Goal: Task Accomplishment & Management: Use online tool/utility

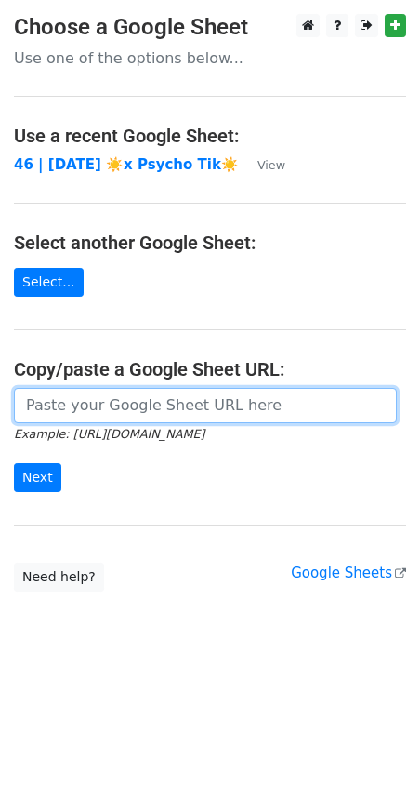
click at [136, 420] on input "url" at bounding box center [205, 405] width 383 height 35
paste input "https://docs.google.com/spreadsheets/d/1m5CuMIiPFOMIZiectasEYgpW4i-aAWmza0xcxNH…"
type input "https://docs.google.com/spreadsheets/d/1m5CuMIiPFOMIZiectasEYgpW4i-aAWmza0xcxNH…"
click at [14, 463] on input "Next" at bounding box center [37, 477] width 47 height 29
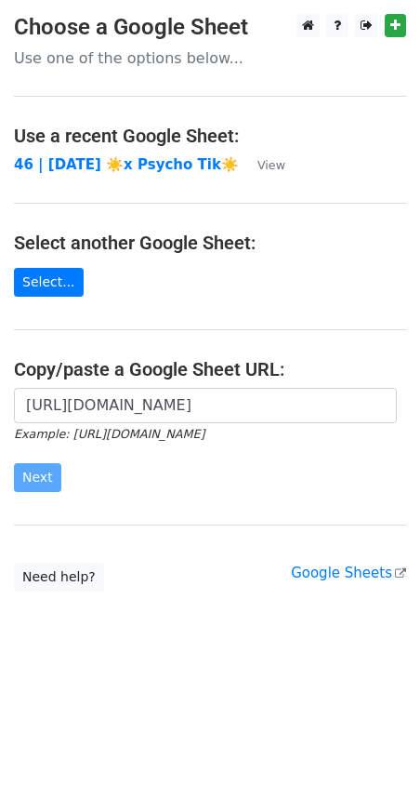
scroll to position [0, 0]
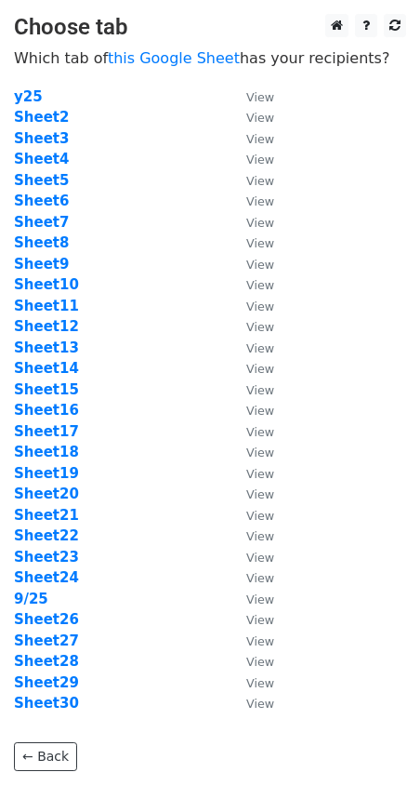
click at [120, 226] on td "Sheet7" at bounding box center [121, 222] width 214 height 21
click at [34, 601] on strong "9/25" at bounding box center [31, 598] width 34 height 17
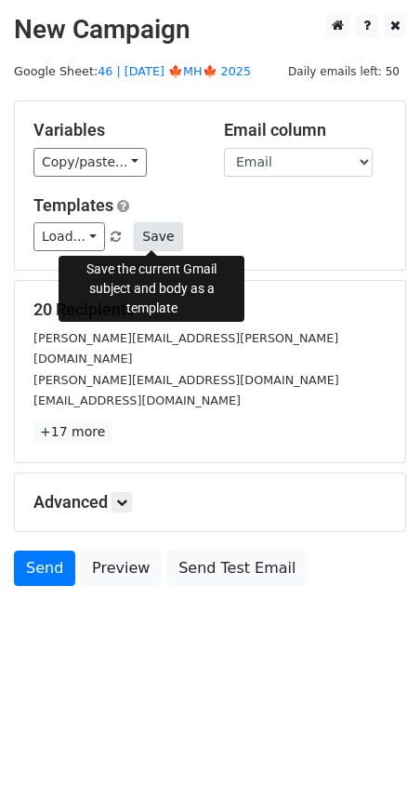
click at [156, 233] on button "Save" at bounding box center [158, 236] width 48 height 29
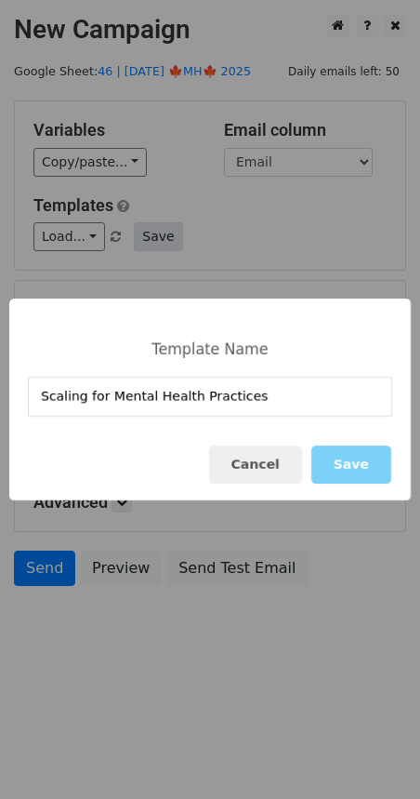
type input "Scaling for Mental Health Practices"
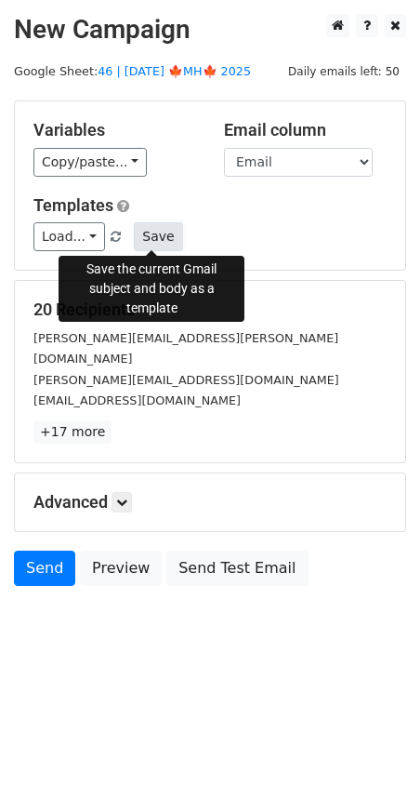
click at [144, 237] on button "Save" at bounding box center [158, 236] width 48 height 29
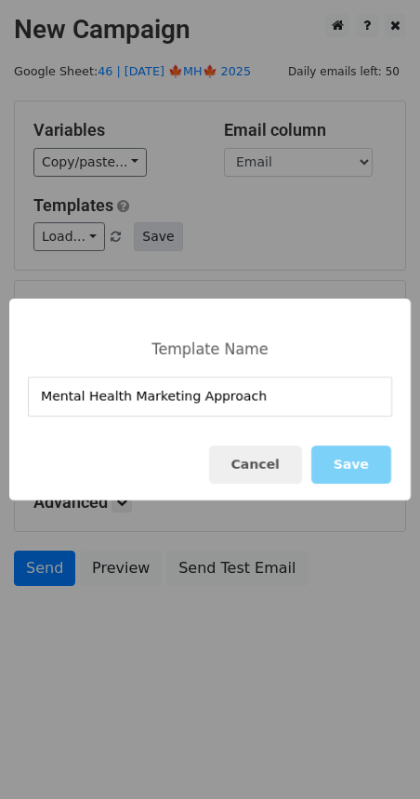
type input "Mental Health Marketing Approach"
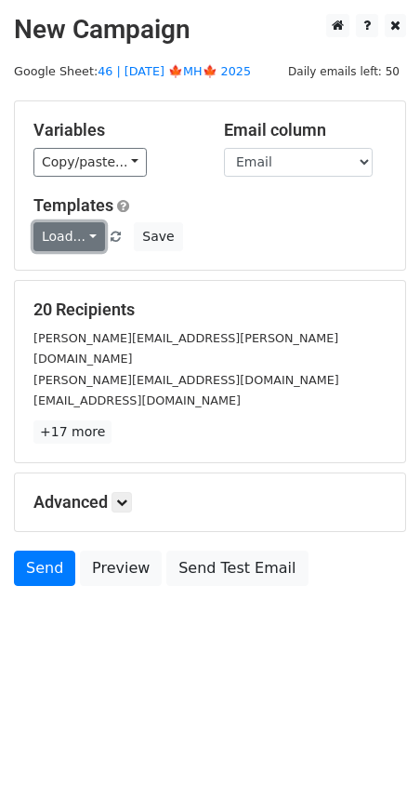
click at [64, 237] on link "Load..." at bounding box center [69, 236] width 72 height 29
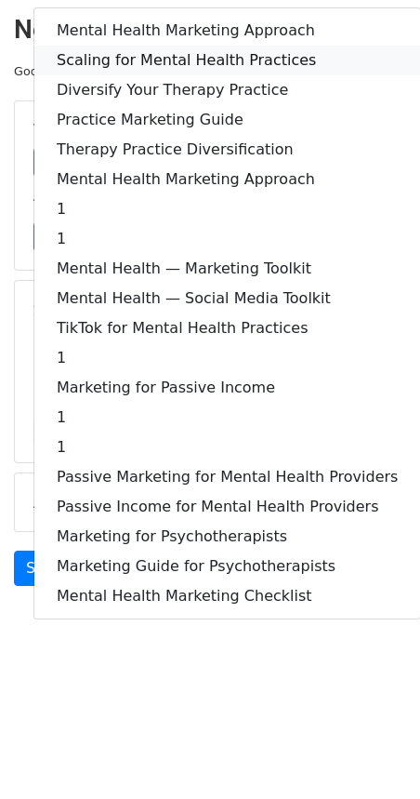
click at [199, 55] on link "Scaling for Mental Health Practices" at bounding box center [227, 61] width 386 height 30
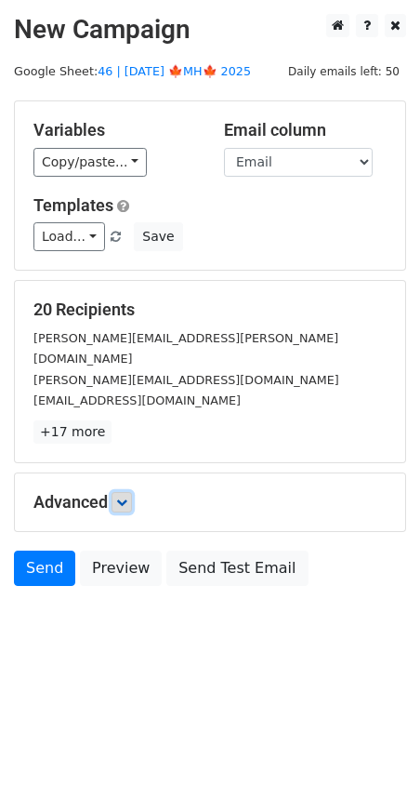
click at [132, 492] on link at bounding box center [122, 502] width 20 height 20
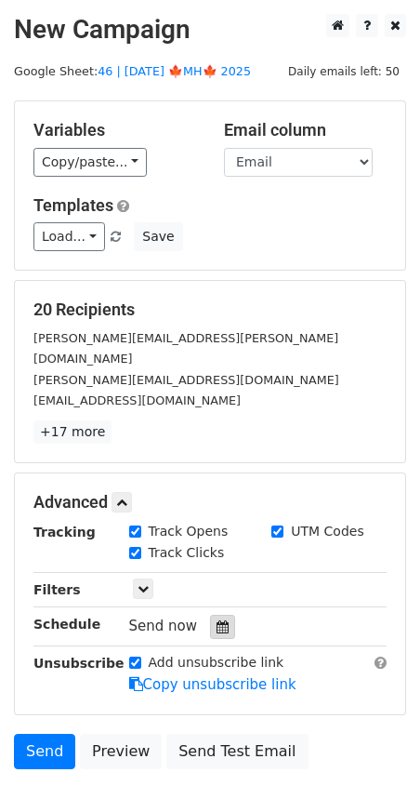
click at [217, 620] on icon at bounding box center [223, 626] width 12 height 13
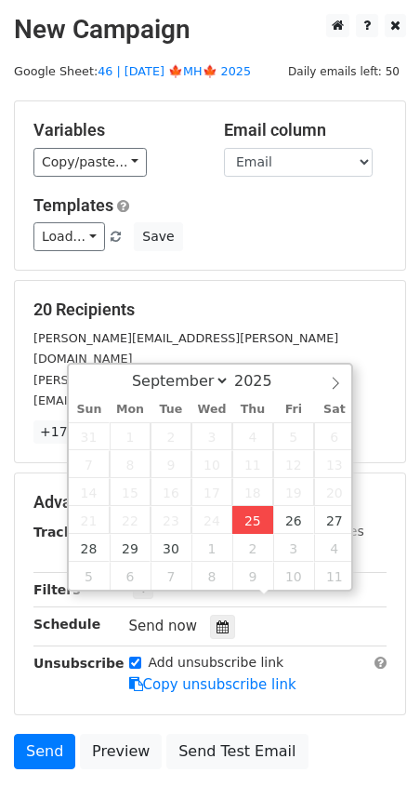
type input "2025-09-25 13:37"
type input "01"
type input "37"
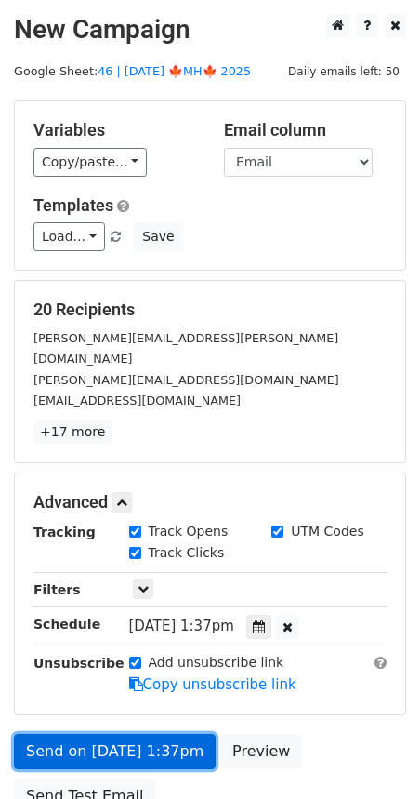
click at [135, 734] on link "Send on Sep 25 at 1:37pm" at bounding box center [115, 751] width 202 height 35
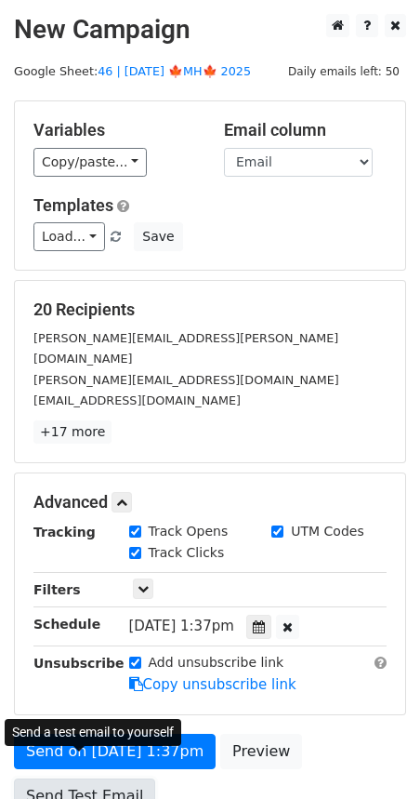
click at [87, 778] on link "Send Test Email" at bounding box center [84, 795] width 141 height 35
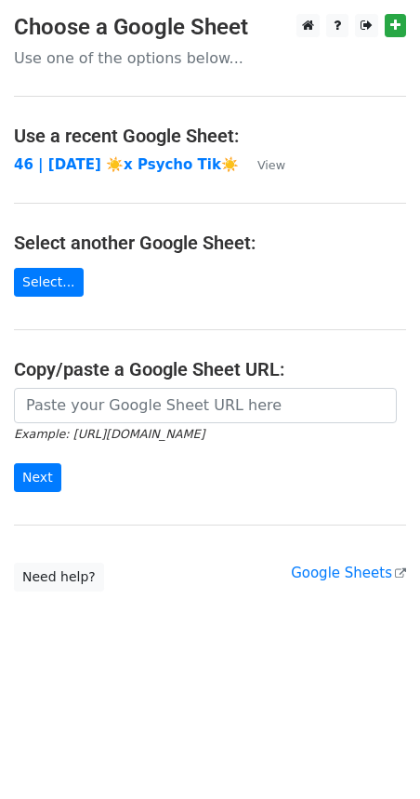
click at [164, 380] on main "Choose a Google Sheet Use one of the options below... Use a recent Google Sheet…" at bounding box center [210, 302] width 420 height 577
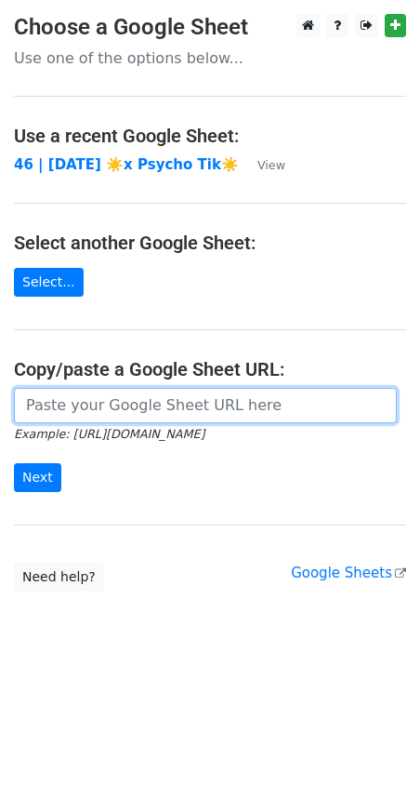
click at [126, 395] on input "url" at bounding box center [205, 405] width 383 height 35
paste input "https://docs.google.com/spreadsheets/d/1m5CuMIiPFOMIZiectasEYgpW4i-aAWmza0xcxNH…"
type input "https://docs.google.com/spreadsheets/d/1m5CuMIiPFOMIZiectasEYgpW4i-aAWmza0xcxNH…"
click at [14, 463] on input "Next" at bounding box center [37, 477] width 47 height 29
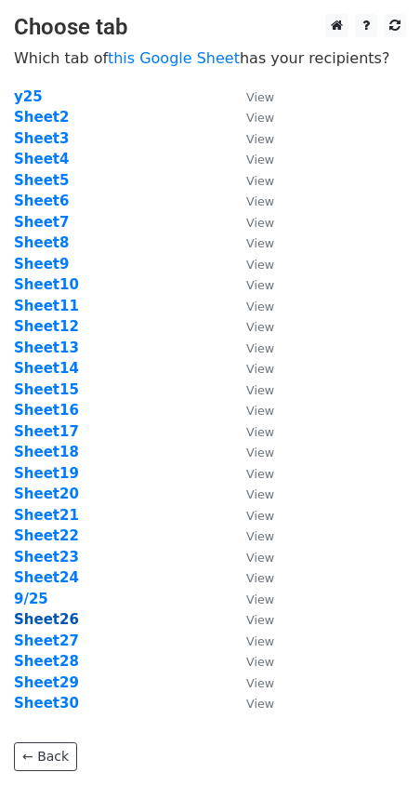
click at [58, 620] on strong "Sheet26" at bounding box center [46, 619] width 65 height 17
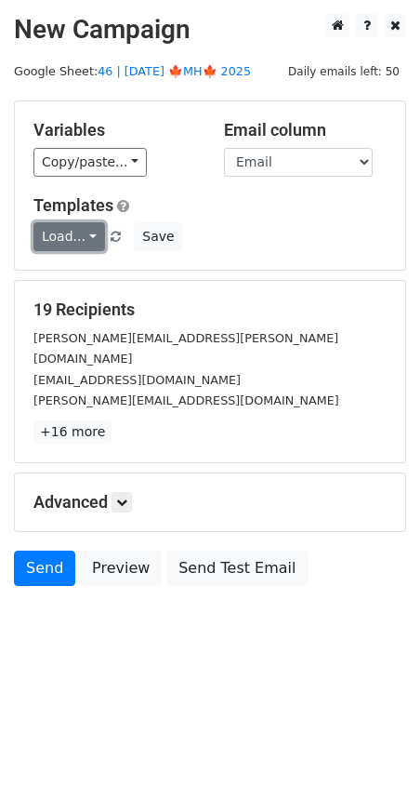
click at [61, 229] on link "Load..." at bounding box center [69, 236] width 72 height 29
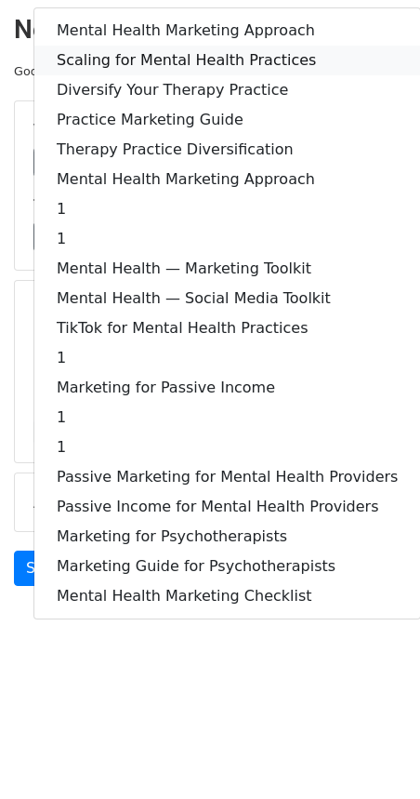
click at [187, 55] on link "Scaling for Mental Health Practices" at bounding box center [227, 61] width 386 height 30
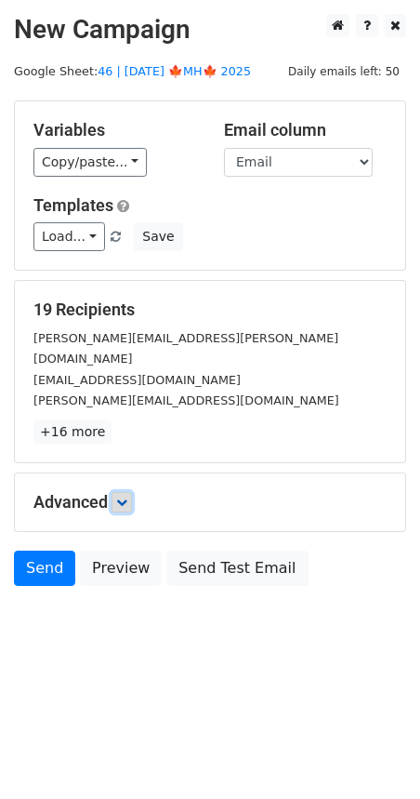
click at [120, 497] on icon at bounding box center [121, 502] width 11 height 11
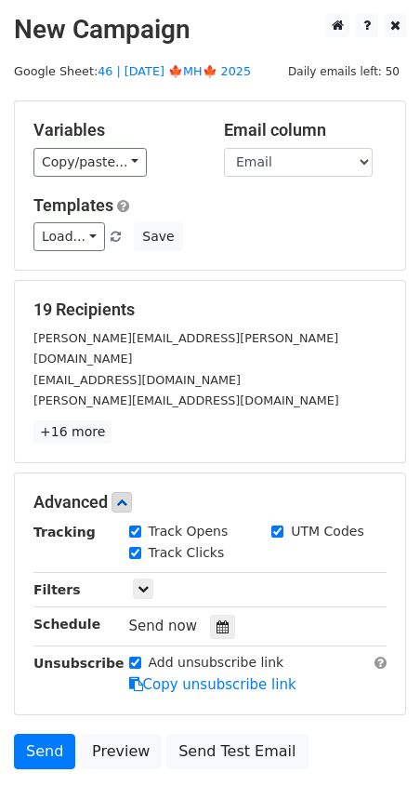
click at [205, 616] on div "Tracking Track Opens UTM Codes Track Clicks Filters Only include spreadsheet ro…" at bounding box center [209, 609] width 353 height 174
click at [217, 620] on icon at bounding box center [223, 626] width 12 height 13
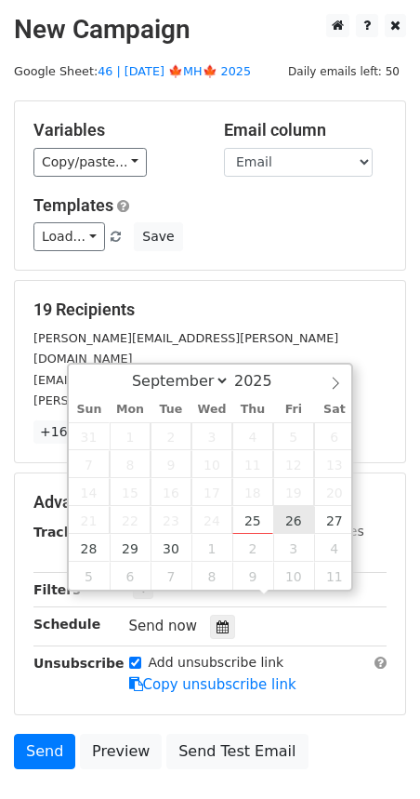
type input "2025-09-26 12:00"
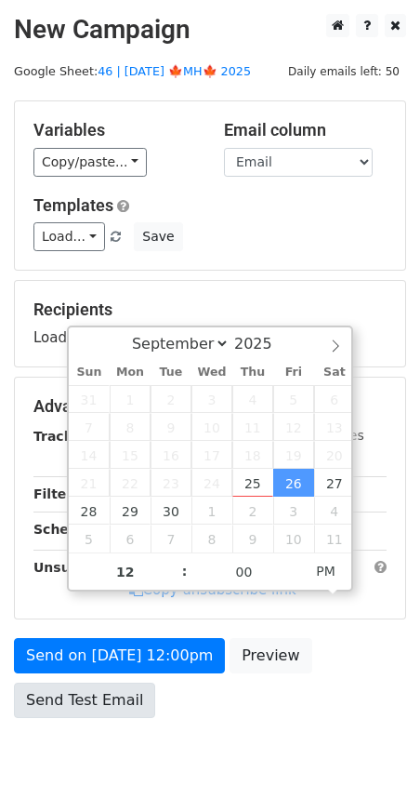
click at [148, 675] on div "Send on Sep 26 at 12:00pm Preview Send Test Email" at bounding box center [210, 682] width 420 height 89
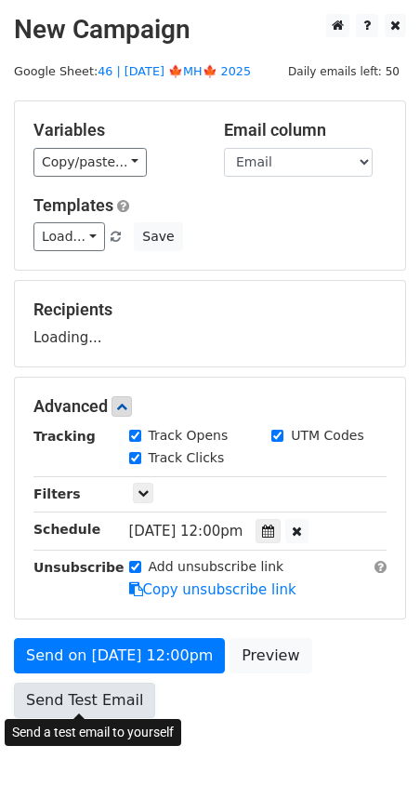
click at [108, 688] on link "Send Test Email" at bounding box center [84, 700] width 141 height 35
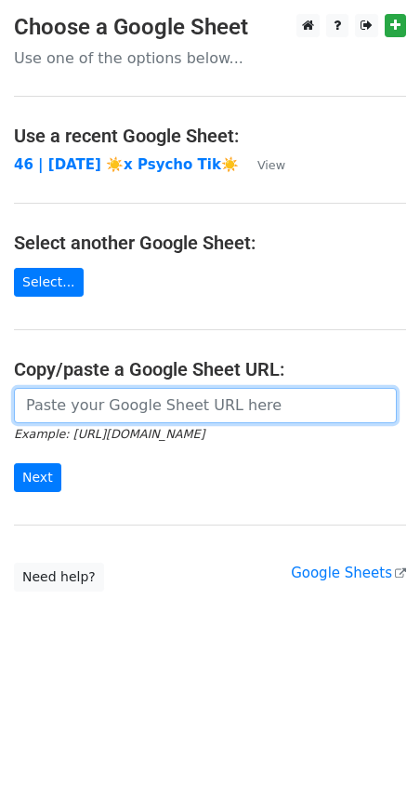
click at [85, 399] on input "url" at bounding box center [205, 405] width 383 height 35
paste input "https://docs.google.com/spreadsheets/d/1m5CuMIiPFOMIZiectasEYgpW4i-aAWmza0xcxNH…"
type input "https://docs.google.com/spreadsheets/d/1m5CuMIiPFOMIZiectasEYgpW4i-aAWmza0xcxNH…"
click at [14, 463] on input "Next" at bounding box center [37, 477] width 47 height 29
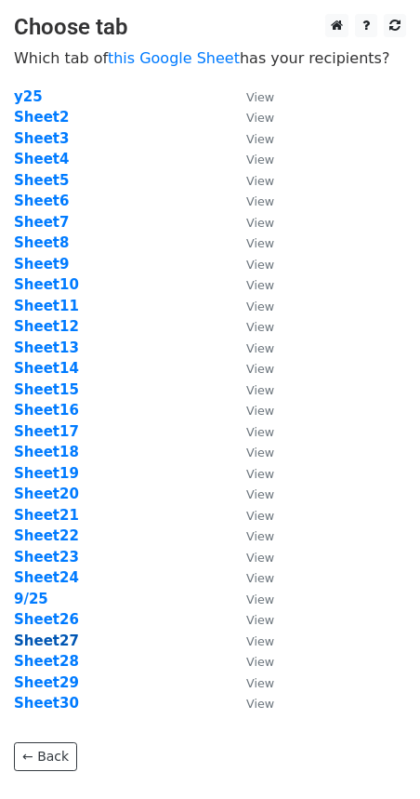
click at [54, 643] on strong "Sheet27" at bounding box center [46, 640] width 65 height 17
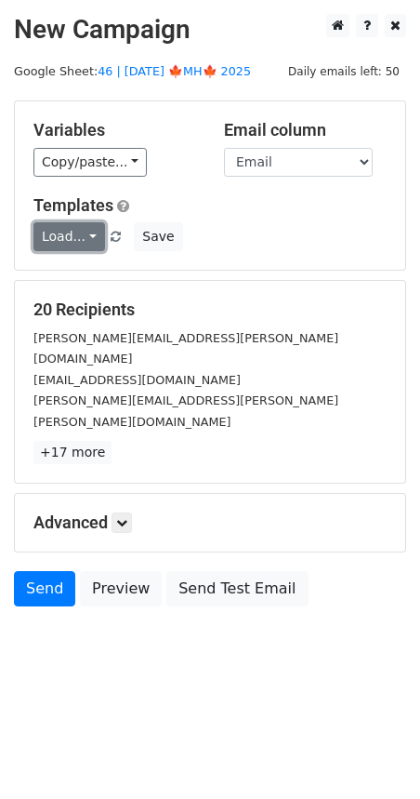
click at [79, 232] on link "Load..." at bounding box center [69, 236] width 72 height 29
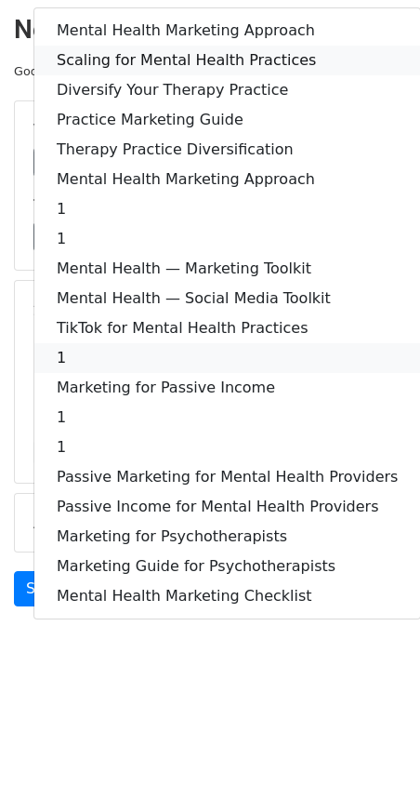
click at [144, 54] on link "Scaling for Mental Health Practices" at bounding box center [227, 61] width 386 height 30
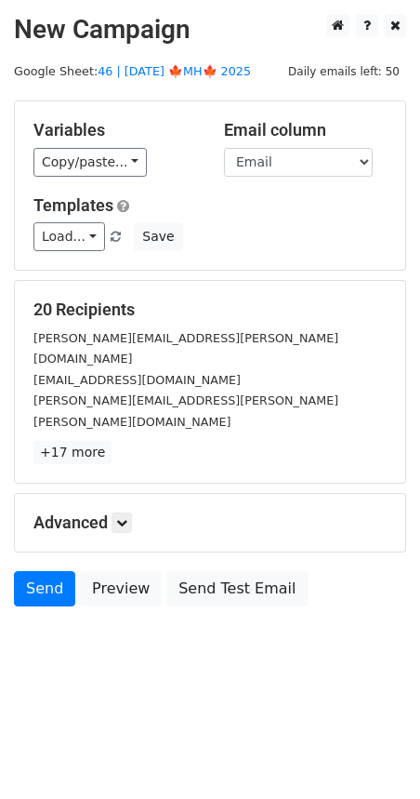
click at [313, 443] on form "Variables Copy/paste... {{Name}} {{Email}} Email column Name Email Templates Lo…" at bounding box center [210, 357] width 392 height 515
click at [123, 517] on icon at bounding box center [121, 522] width 11 height 11
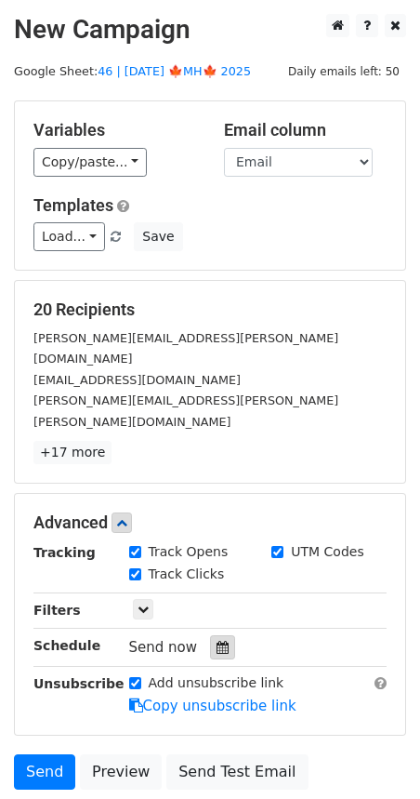
click at [217, 641] on icon at bounding box center [223, 647] width 12 height 13
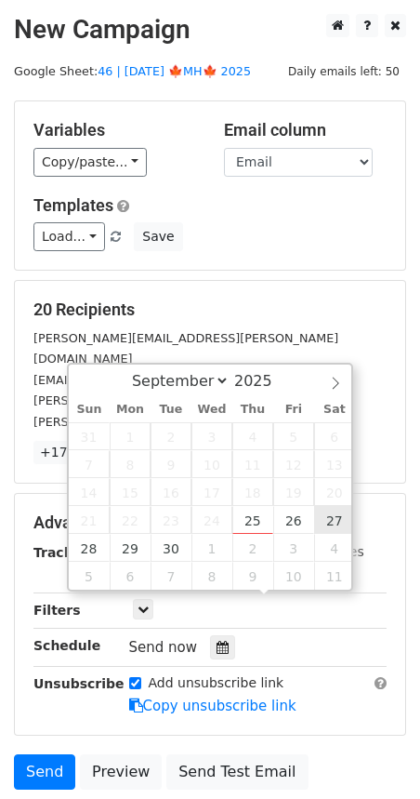
type input "2025-09-27 12:00"
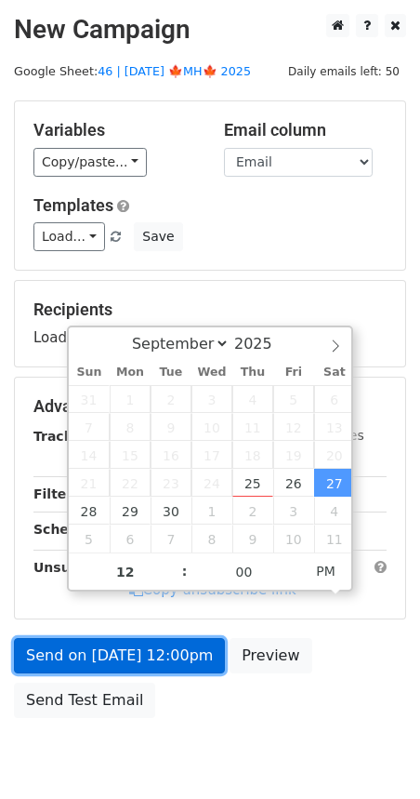
click at [129, 656] on link "Send on Sep 27 at 12:00pm" at bounding box center [119, 655] width 211 height 35
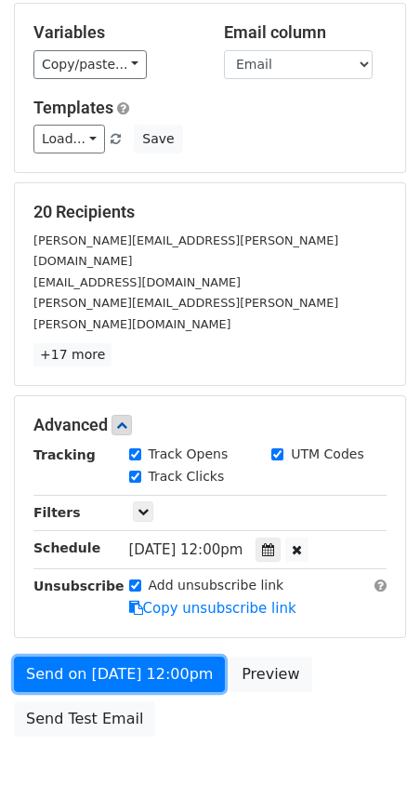
scroll to position [99, 0]
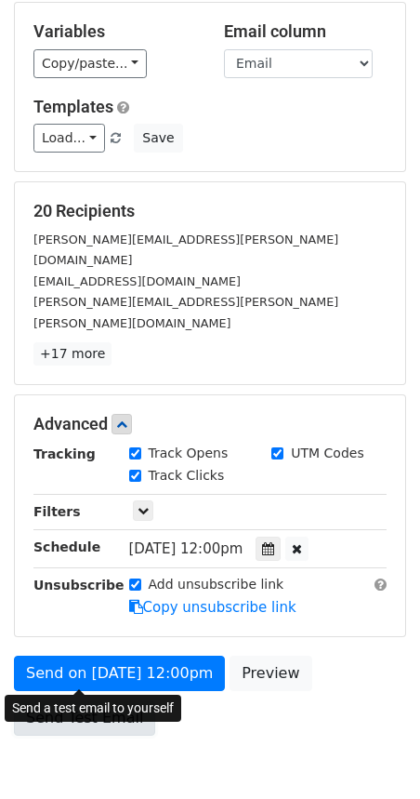
click at [67, 700] on link "Send Test Email" at bounding box center [84, 717] width 141 height 35
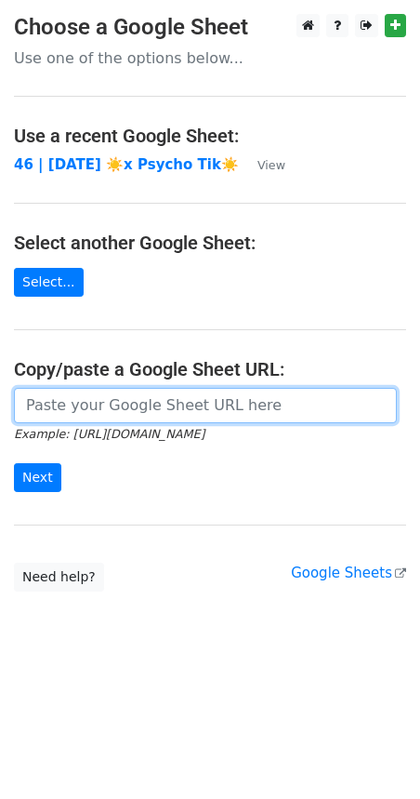
click at [157, 396] on input "url" at bounding box center [205, 405] width 383 height 35
paste input "https://docs.google.com/spreadsheets/d/1m5CuMIiPFOMIZiectasEYgpW4i-aAWmza0xcxNH…"
type input "https://docs.google.com/spreadsheets/d/1m5CuMIiPFOMIZiectasEYgpW4i-aAWmza0xcxNH…"
click at [14, 463] on input "Next" at bounding box center [37, 477] width 47 height 29
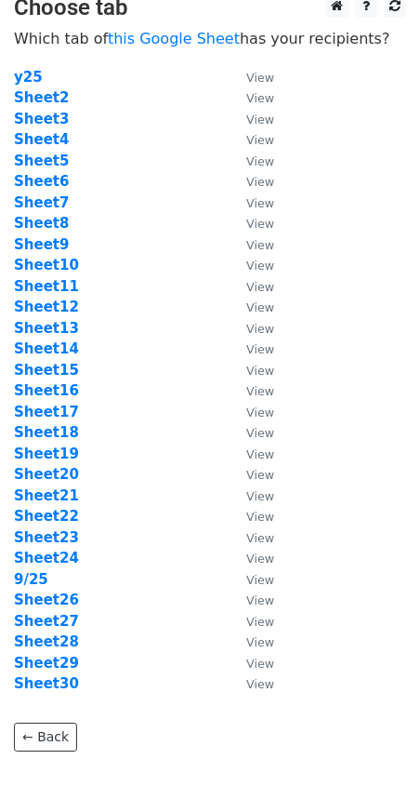
scroll to position [23, 0]
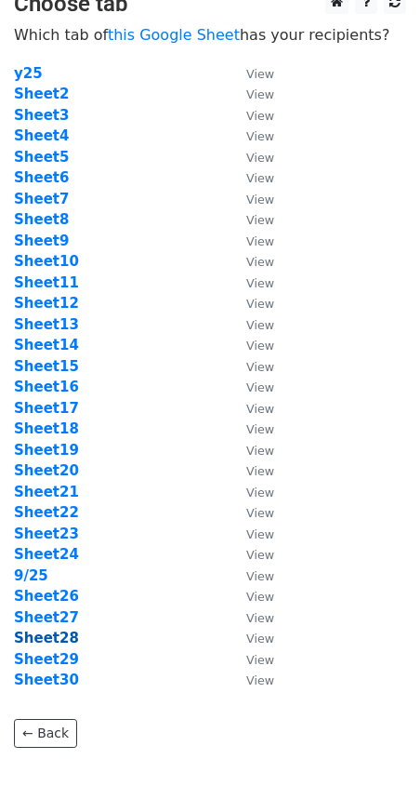
click at [53, 636] on strong "Sheet28" at bounding box center [46, 638] width 65 height 17
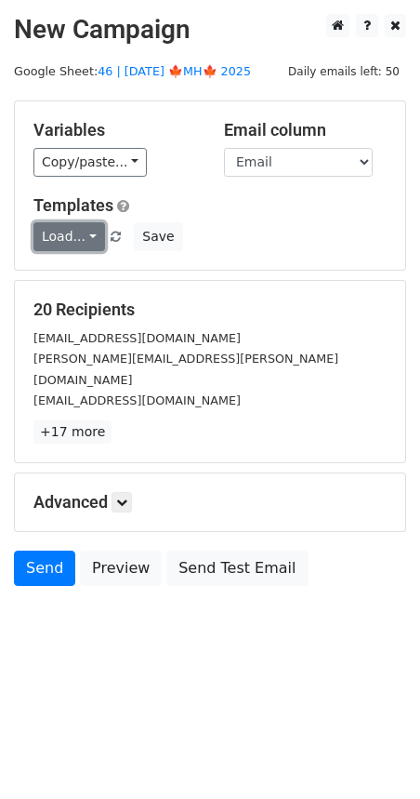
click at [63, 227] on link "Load..." at bounding box center [69, 236] width 72 height 29
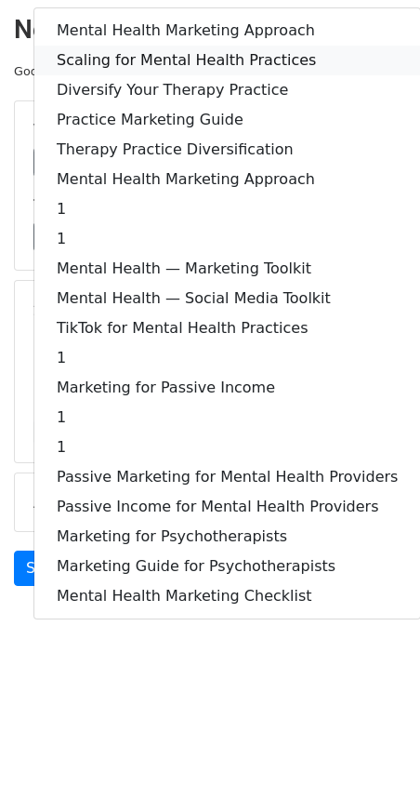
click at [185, 59] on link "Scaling for Mental Health Practices" at bounding box center [227, 61] width 386 height 30
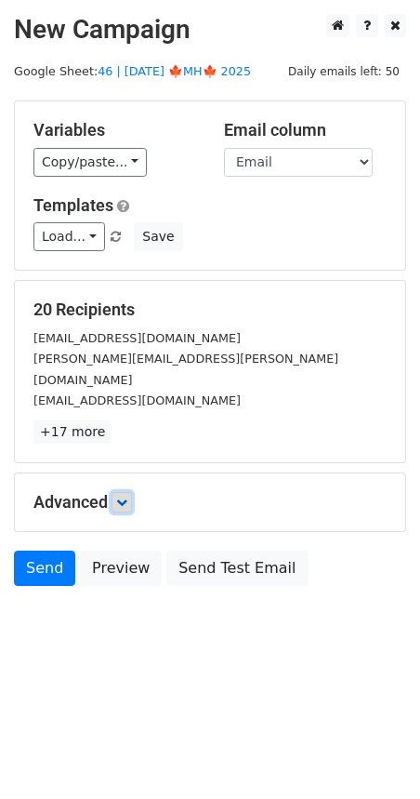
click at [132, 492] on link at bounding box center [122, 502] width 20 height 20
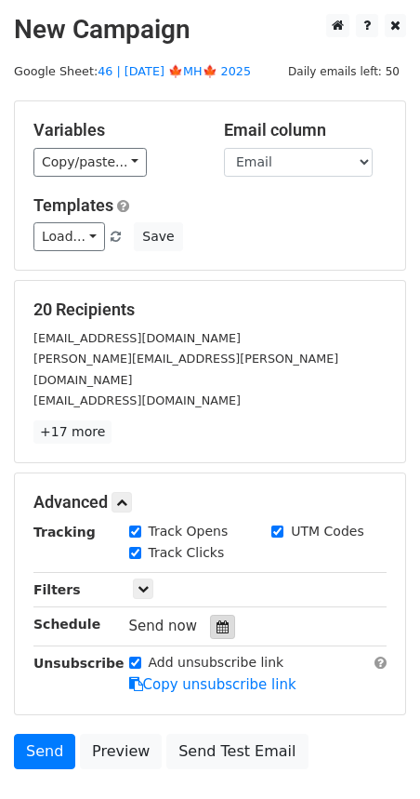
click at [217, 620] on icon at bounding box center [223, 626] width 12 height 13
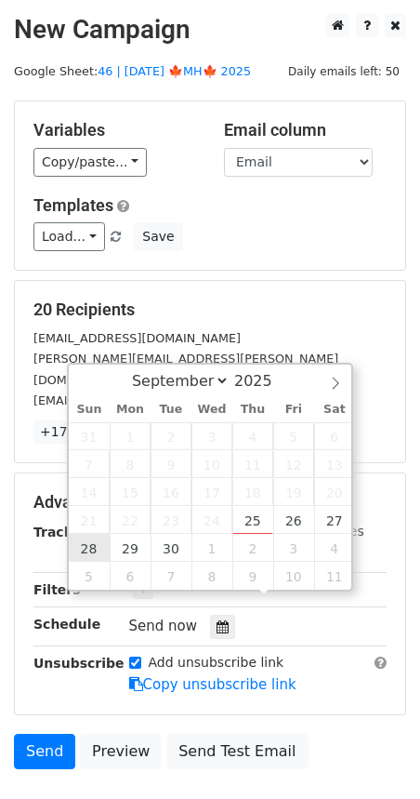
type input "2025-09-28 12:00"
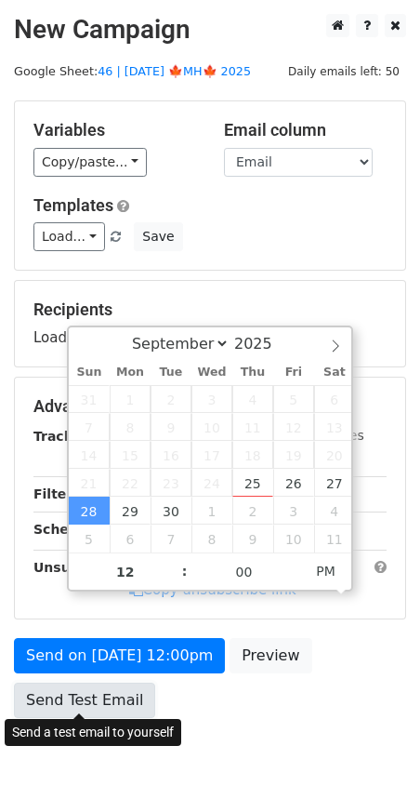
click at [99, 685] on link "Send Test Email" at bounding box center [84, 700] width 141 height 35
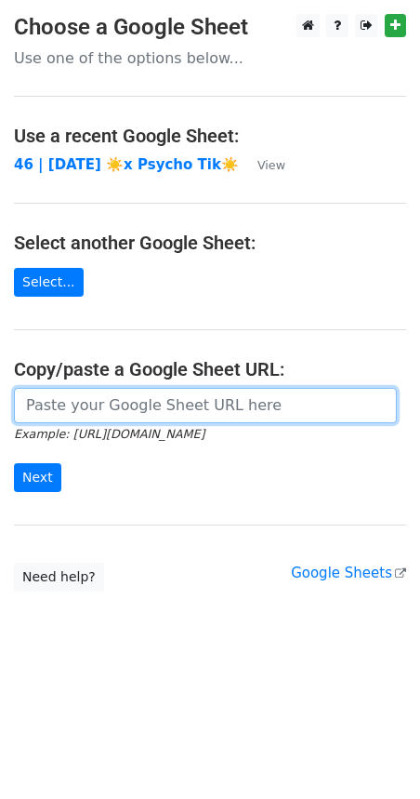
click at [194, 394] on input "url" at bounding box center [205, 405] width 383 height 35
paste input "[URL][DOMAIN_NAME]"
type input "[URL][DOMAIN_NAME]"
click at [14, 463] on input "Next" at bounding box center [37, 477] width 47 height 29
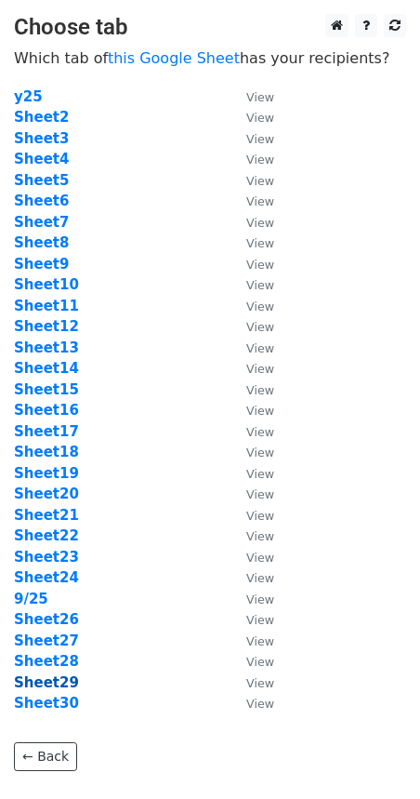
click at [71, 683] on strong "Sheet29" at bounding box center [46, 682] width 65 height 17
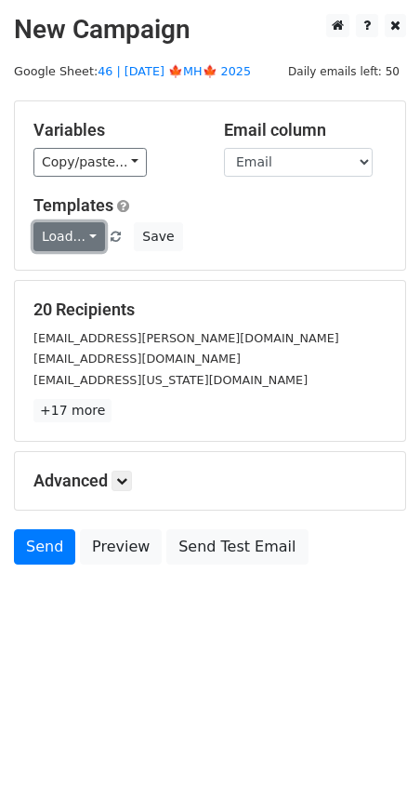
click at [69, 237] on link "Load..." at bounding box center [69, 236] width 72 height 29
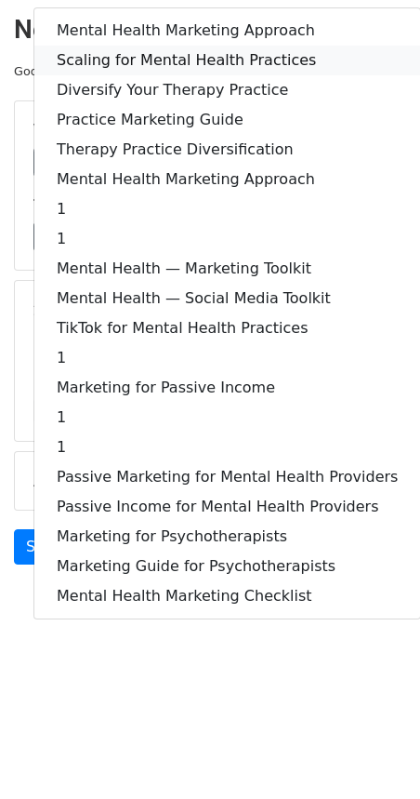
click at [174, 60] on link "Scaling for Mental Health Practices" at bounding box center [227, 61] width 386 height 30
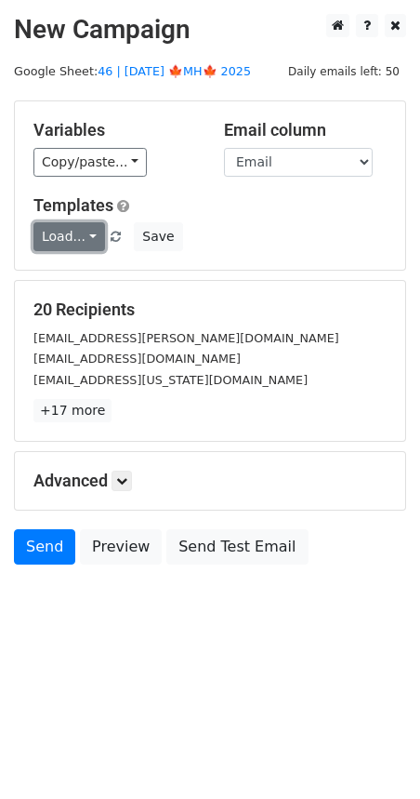
click at [76, 242] on link "Load..." at bounding box center [69, 236] width 72 height 29
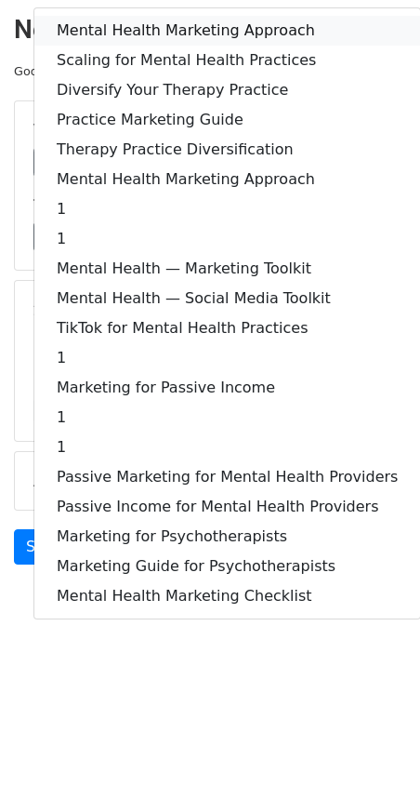
click at [132, 16] on link "Mental Health Marketing Approach" at bounding box center [227, 31] width 386 height 30
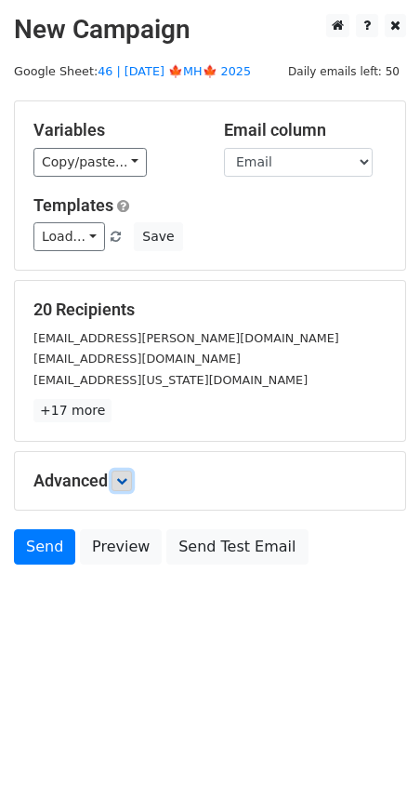
click at [127, 480] on icon at bounding box center [121, 480] width 11 height 11
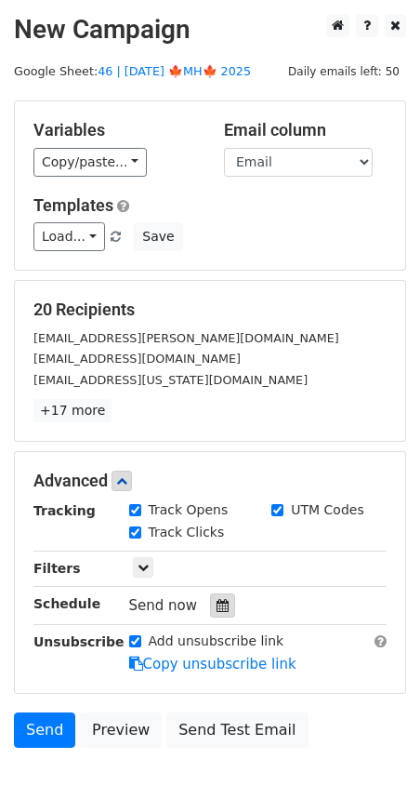
click at [217, 607] on icon at bounding box center [223, 605] width 12 height 13
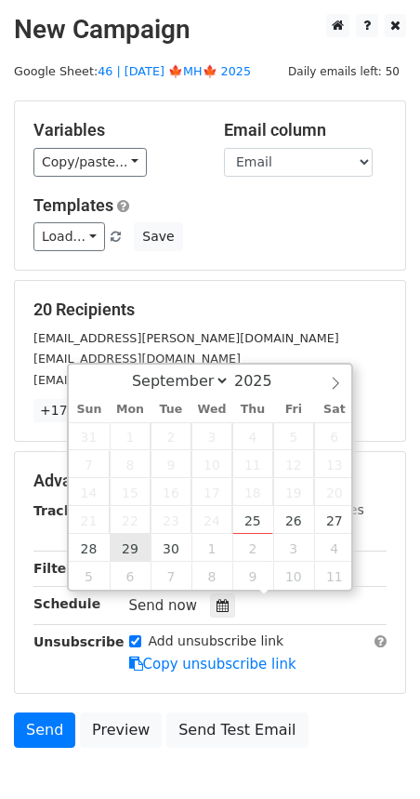
type input "2025-09-29 12:00"
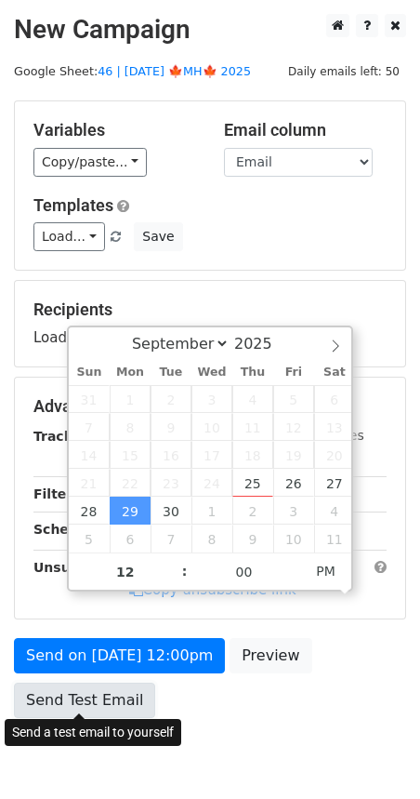
click at [114, 688] on link "Send Test Email" at bounding box center [84, 700] width 141 height 35
